Goal: Information Seeking & Learning: Learn about a topic

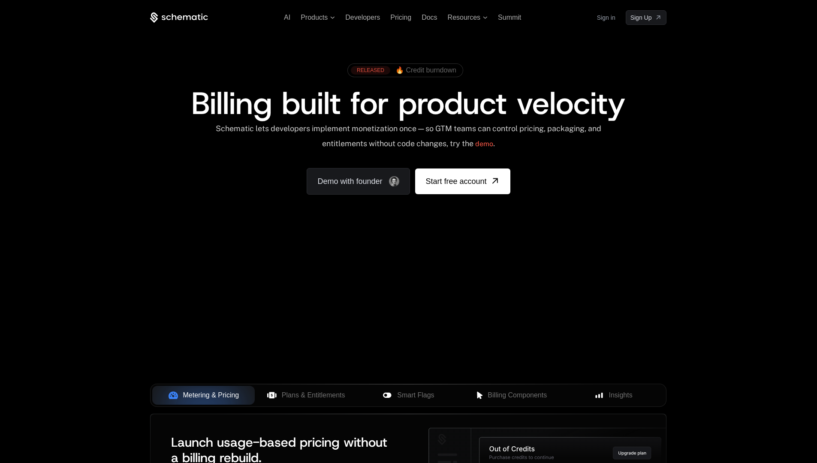
click at [447, 72] on span "🔥 Credit burndown" at bounding box center [425, 70] width 61 height 8
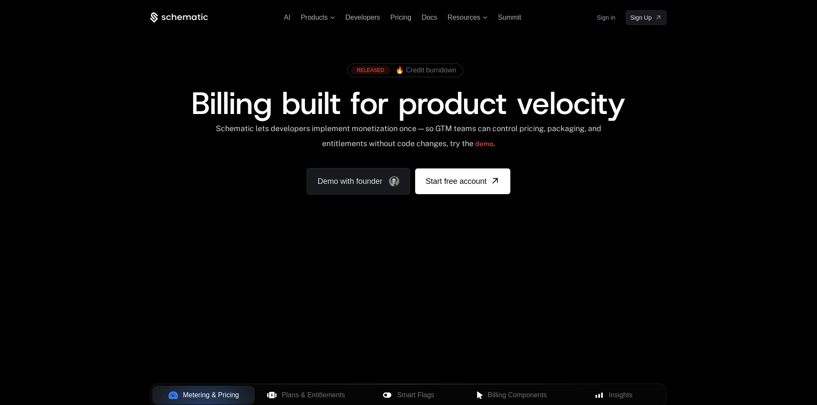
click at [740, 59] on div "AI Products Developers Pricing Docs Resources Summit Sign in Sign Up RELEASED 🔥…" at bounding box center [408, 128] width 817 height 256
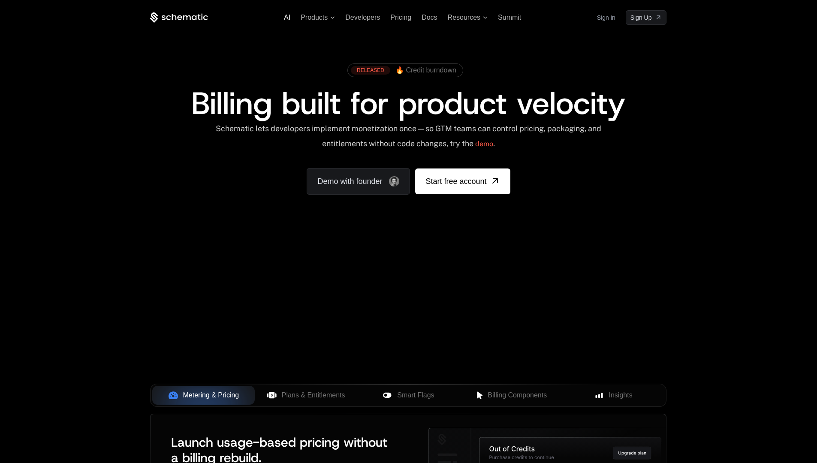
click at [288, 17] on span "AI" at bounding box center [287, 17] width 6 height 7
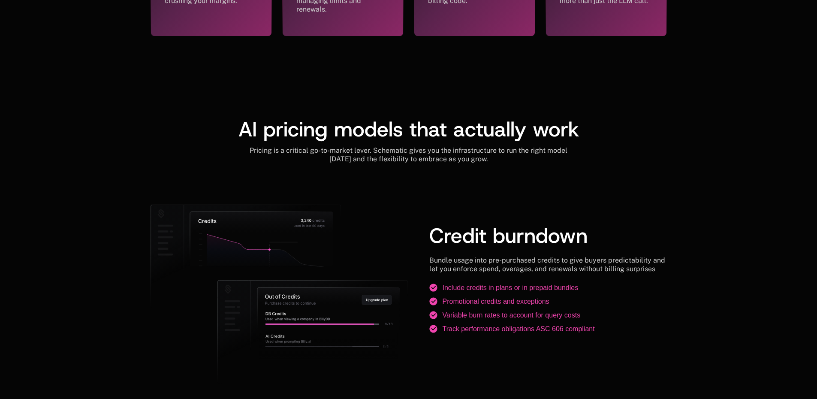
scroll to position [729, 0]
